Goal: Communication & Community: Answer question/provide support

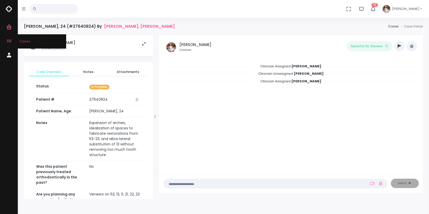
click at [10, 41] on icon "scrollable content" at bounding box center [9, 41] width 7 height 6
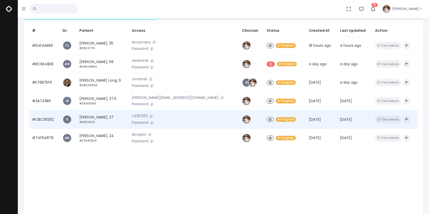
scroll to position [60, 0]
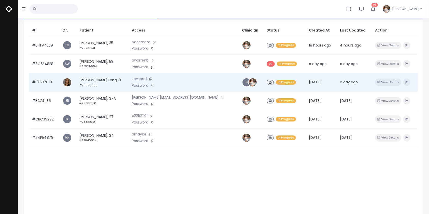
click at [45, 84] on td "#E76B7EF9" at bounding box center [44, 82] width 31 height 19
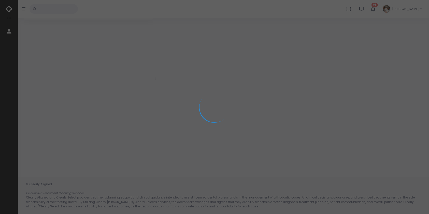
scroll to position [40, 0]
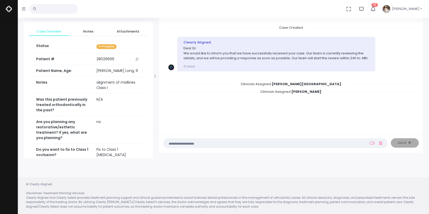
click at [259, 143] on textarea at bounding box center [265, 143] width 198 height 6
click at [371, 141] on icon at bounding box center [372, 143] width 5 height 4
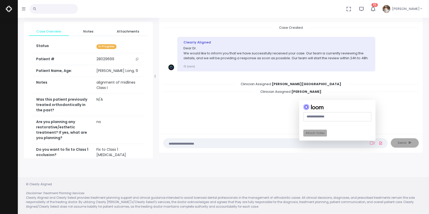
click at [346, 118] on input "text" at bounding box center [337, 116] width 68 height 9
paste input "**********"
type input "**********"
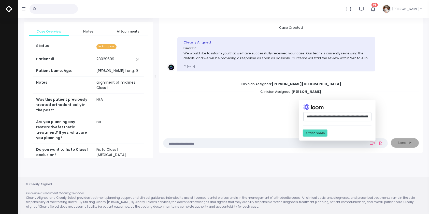
click at [318, 134] on button "Attach Video" at bounding box center [315, 133] width 24 height 7
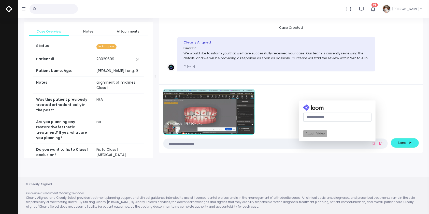
click at [247, 146] on textarea at bounding box center [265, 144] width 198 height 6
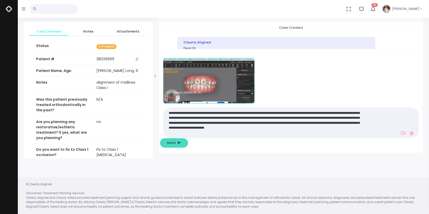
type textarea "**********"
click at [175, 144] on span "Send" at bounding box center [171, 142] width 9 height 5
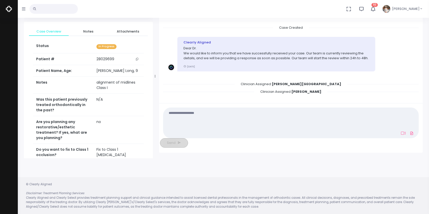
scroll to position [79, 0]
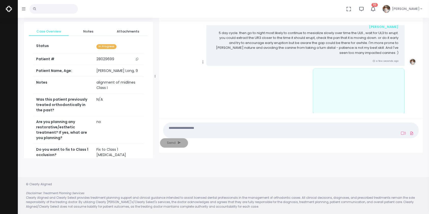
click at [202, 61] on icon "scrollable content" at bounding box center [203, 62] width 5 height 5
click at [214, 69] on link "Mark as Video Review" at bounding box center [226, 72] width 53 height 8
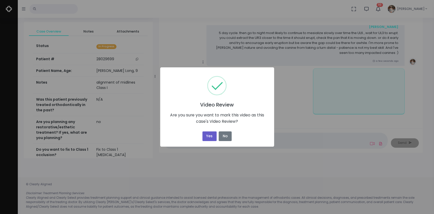
click at [209, 134] on button "Yes" at bounding box center [209, 136] width 14 height 10
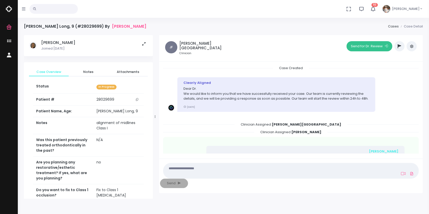
scroll to position [84, 0]
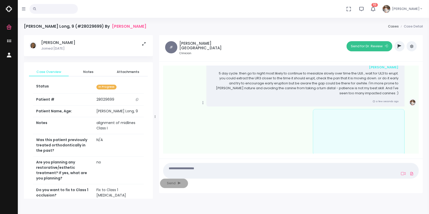
click at [356, 46] on button "Send for Dr. Review" at bounding box center [369, 46] width 46 height 10
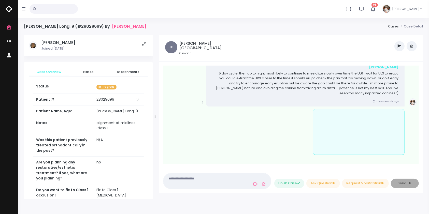
scroll to position [181, 0]
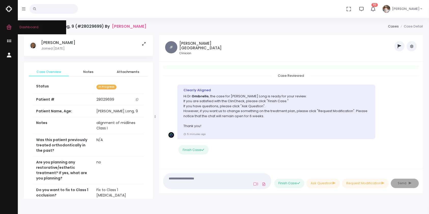
click at [8, 25] on icon "scrollable content" at bounding box center [9, 27] width 7 height 6
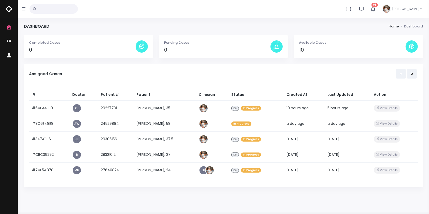
click at [50, 10] on input "text" at bounding box center [54, 9] width 48 height 10
type input "*****"
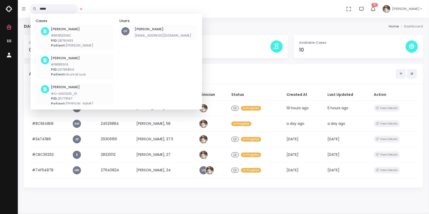
click at [73, 46] on p "Patient: [PERSON_NAME]" at bounding box center [72, 45] width 42 height 5
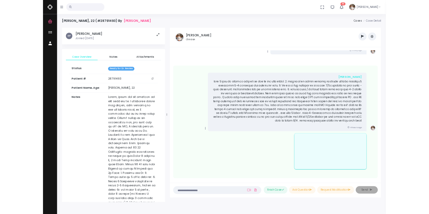
scroll to position [637, 0]
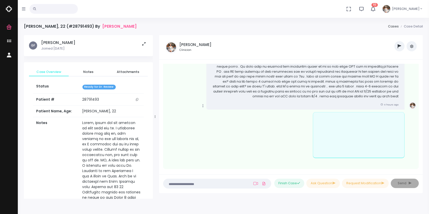
drag, startPoint x: 144, startPoint y: 24, endPoint x: 20, endPoint y: 25, distance: 124.6
click at [20, 25] on div "[PERSON_NAME], 22 (#28791493) By [PERSON_NAME] Case Detail [PERSON_NAME], [PERS…" at bounding box center [223, 127] width 411 height 255
copy h4 "[PERSON_NAME], 22 (#28791493) By"
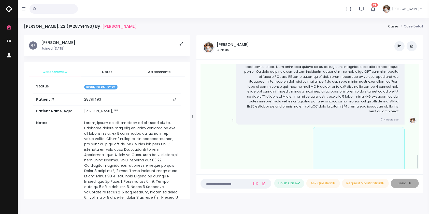
scroll to position [662, 0]
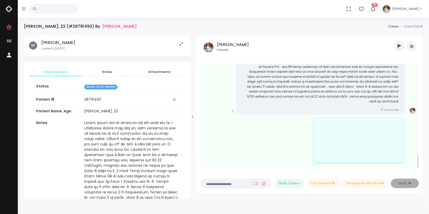
drag, startPoint x: 155, startPoint y: 118, endPoint x: 193, endPoint y: 122, distance: 38.4
click at [193, 122] on div at bounding box center [192, 117] width 3 height 160
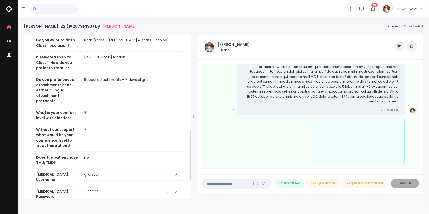
scroll to position [295, 0]
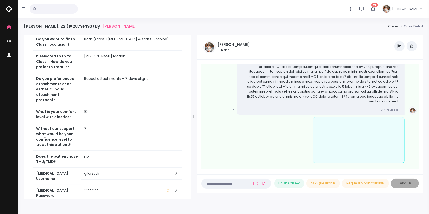
click at [176, 175] on icon "scrollable content" at bounding box center [175, 173] width 3 height 3
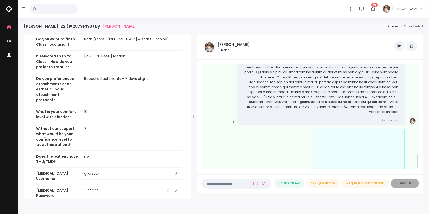
scroll to position [655, 0]
click at [224, 182] on textarea at bounding box center [225, 184] width 43 height 6
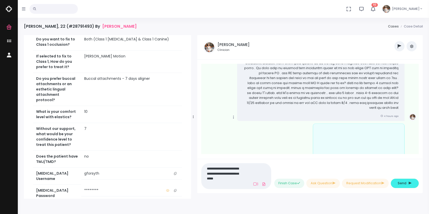
scroll to position [0, 0]
type textarea "**********"
click at [402, 185] on span "Send" at bounding box center [402, 183] width 9 height 5
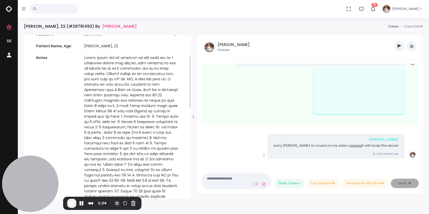
scroll to position [66, 0]
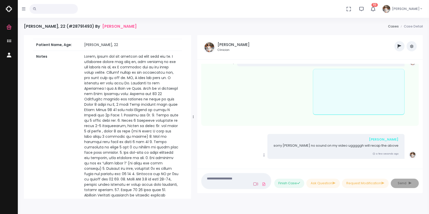
click at [253, 183] on icon at bounding box center [255, 184] width 5 height 4
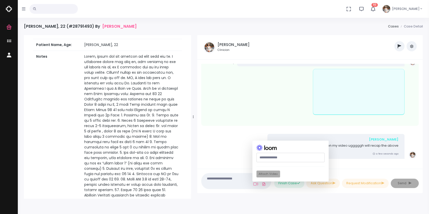
click at [264, 158] on input "text" at bounding box center [290, 157] width 68 height 9
paste input "**********"
click at [265, 158] on input "**********" at bounding box center [290, 157] width 68 height 9
type input "**********"
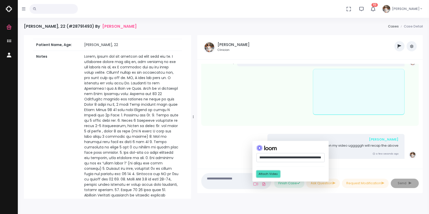
scroll to position [0, 0]
click at [266, 175] on button "Attach Video" at bounding box center [268, 174] width 24 height 7
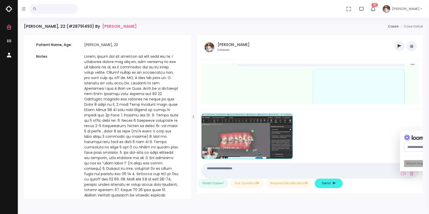
click at [234, 170] on textarea at bounding box center [299, 170] width 191 height 11
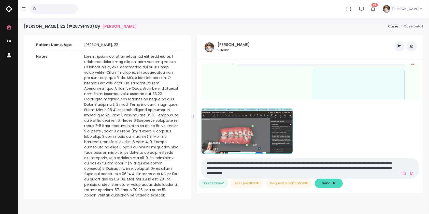
type textarea "**********"
click at [330, 184] on span "Send" at bounding box center [326, 183] width 9 height 5
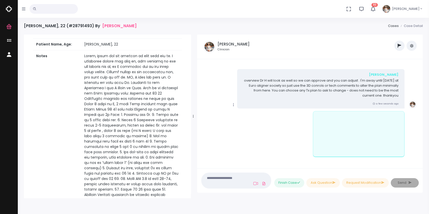
scroll to position [0, 0]
